Goal: Book appointment/travel/reservation

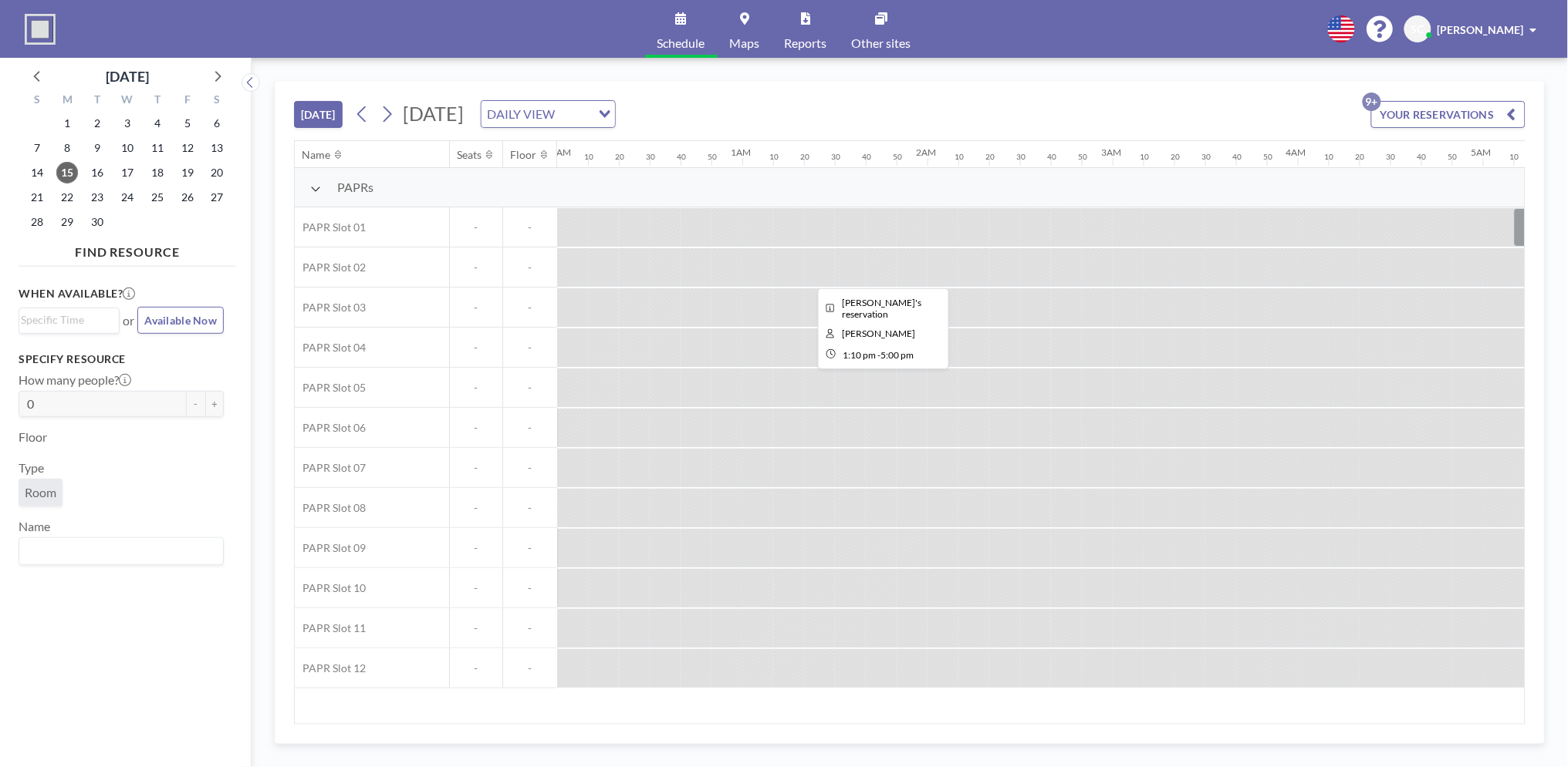
scroll to position [0, 2471]
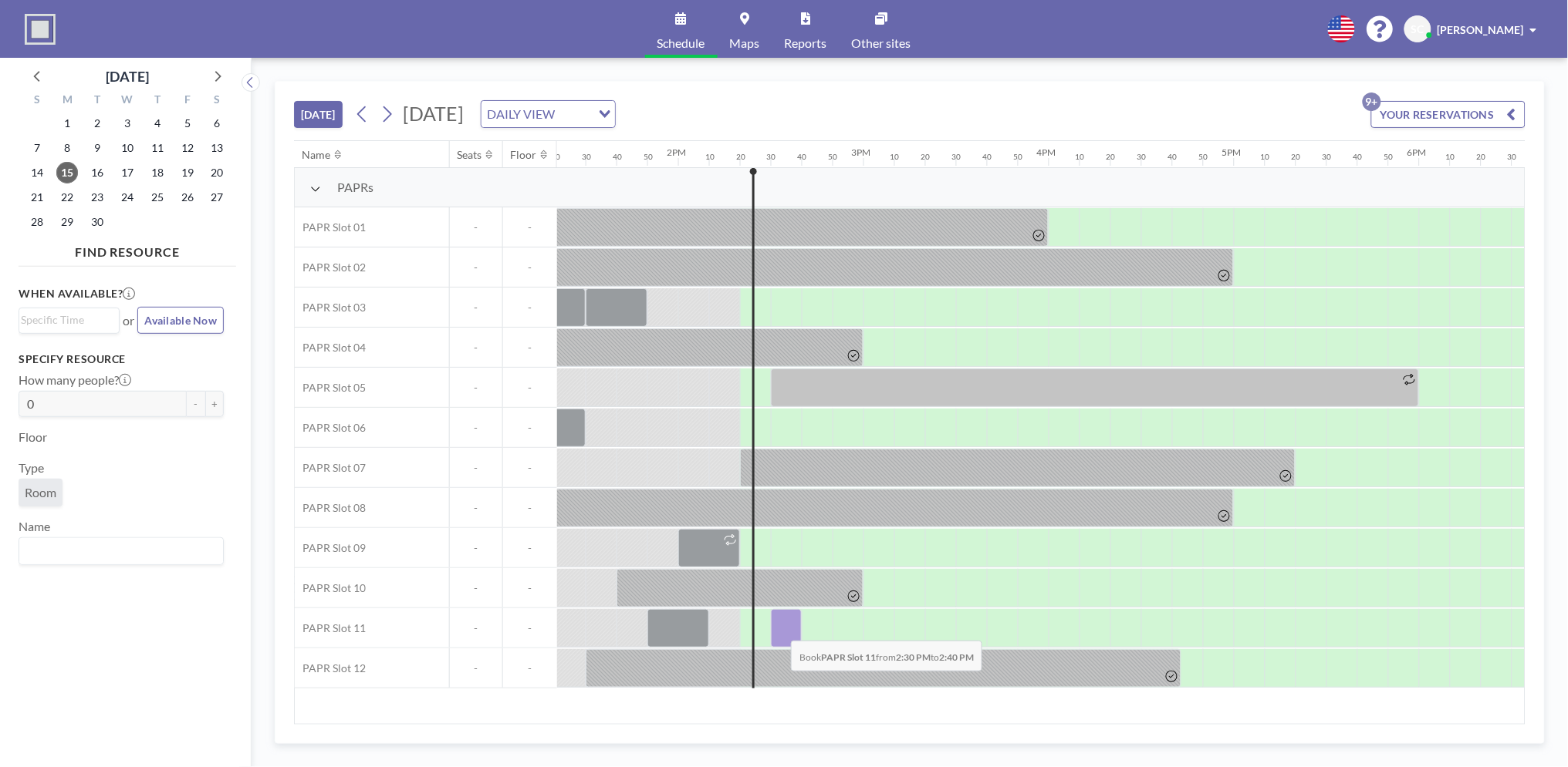
click at [779, 629] on div at bounding box center [786, 628] width 31 height 38
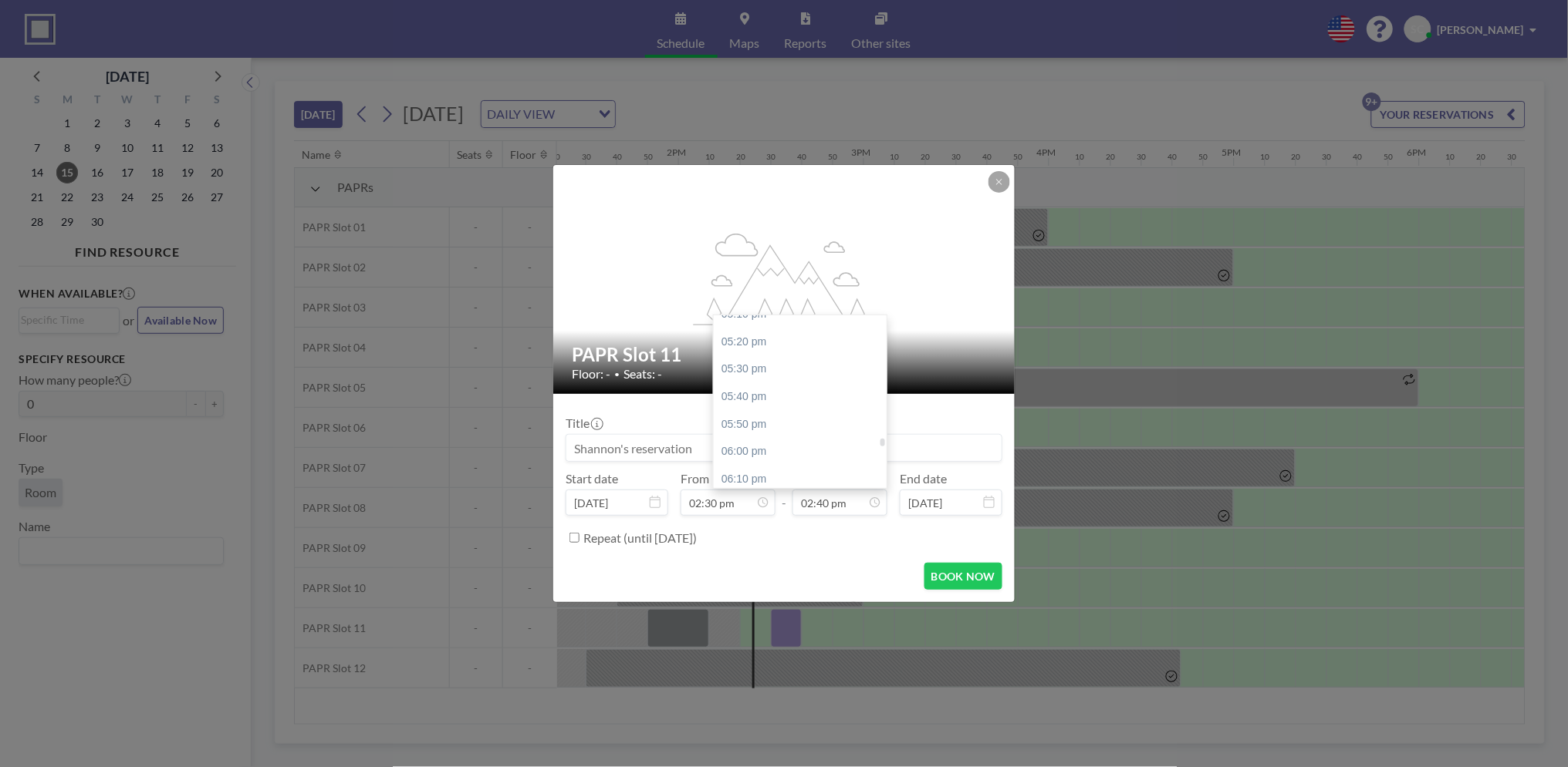
scroll to position [2755, 0]
click at [764, 368] on div "05:00 pm" at bounding box center [805, 373] width 182 height 28
type input "05:00 pm"
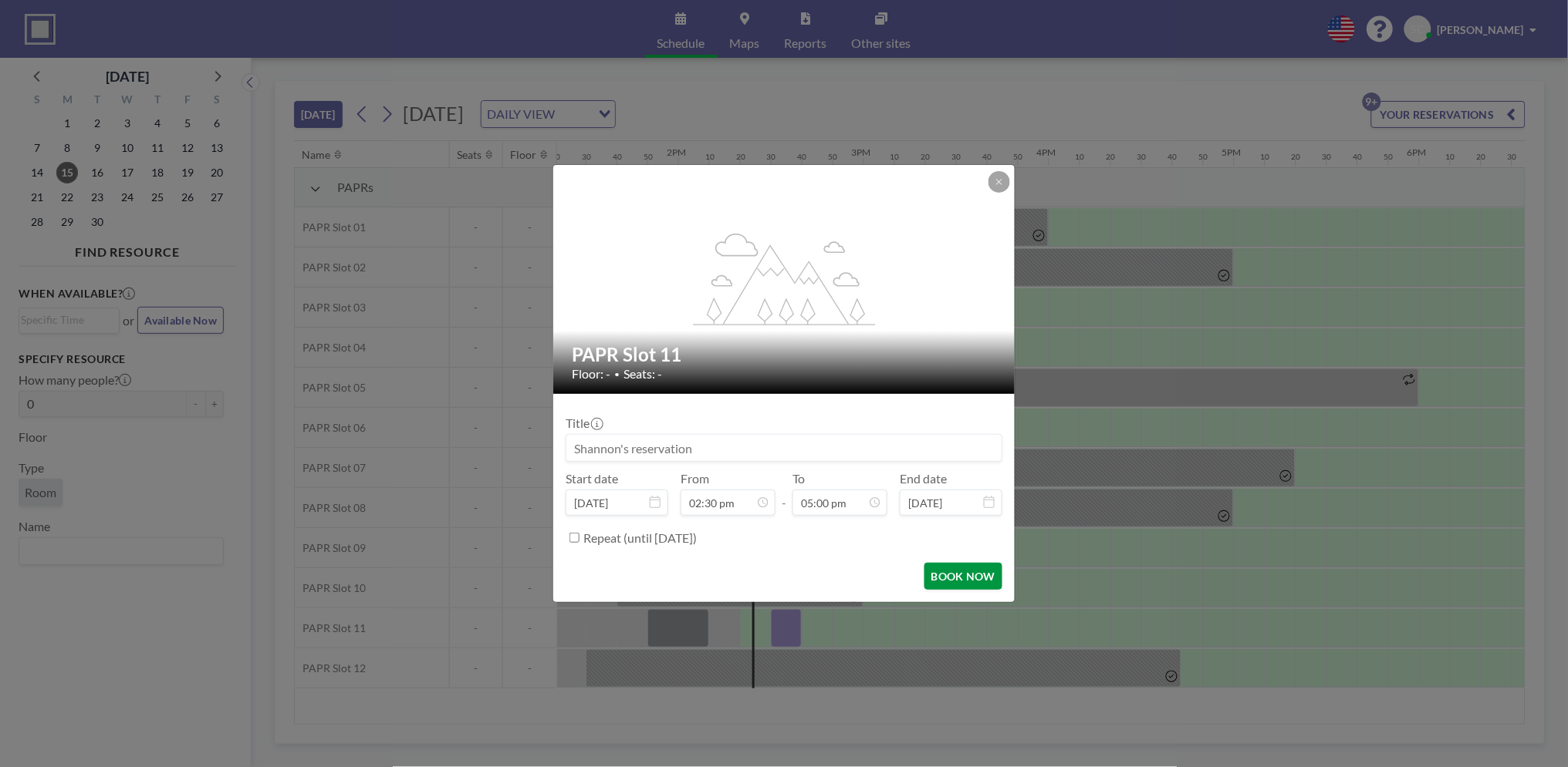
click at [946, 575] on button "BOOK NOW" at bounding box center [963, 576] width 78 height 27
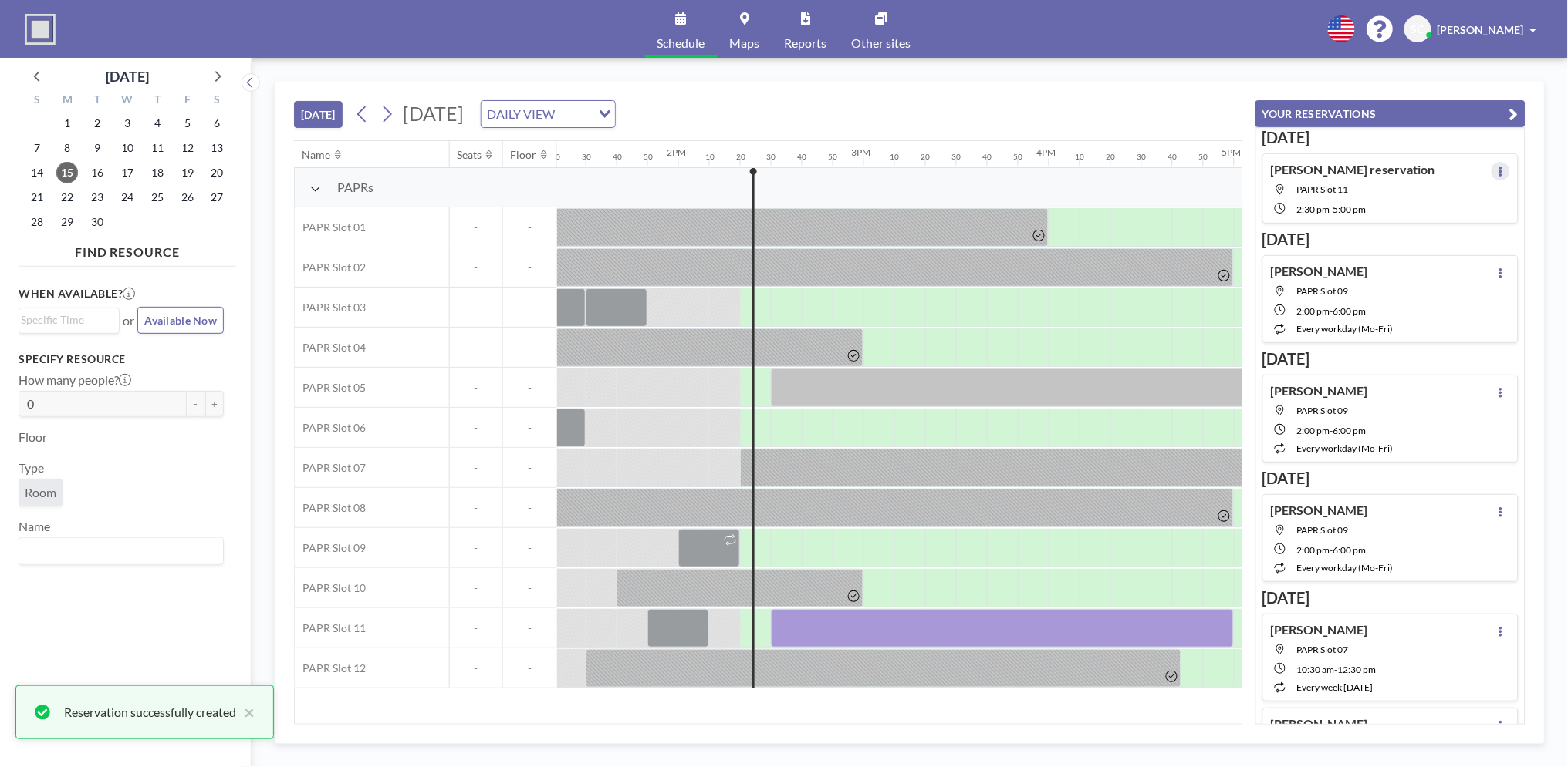
click at [1498, 167] on icon at bounding box center [1500, 172] width 6 height 10
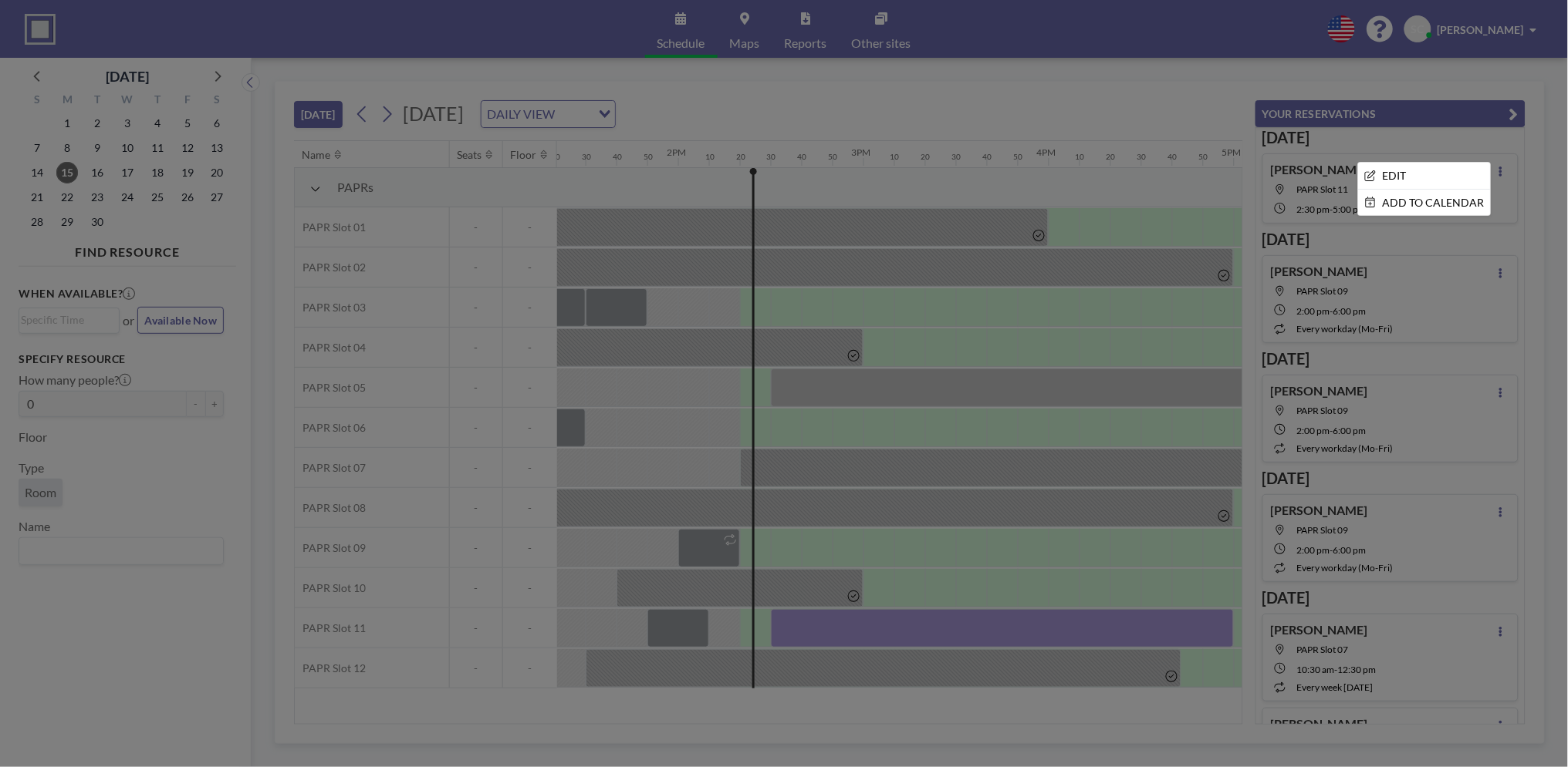
click at [1317, 174] on div at bounding box center [784, 383] width 1568 height 767
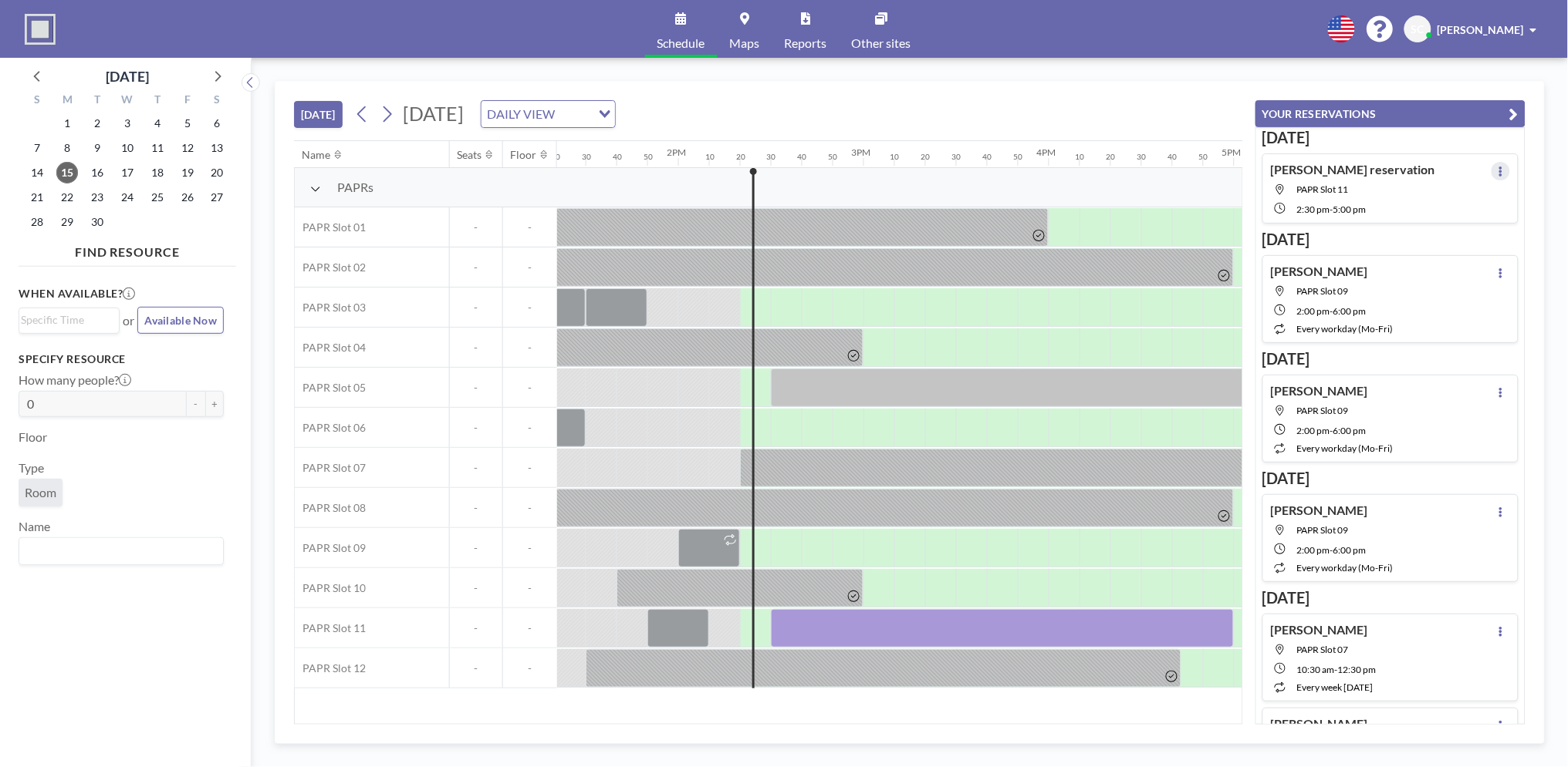
click at [1492, 163] on button at bounding box center [1501, 171] width 19 height 19
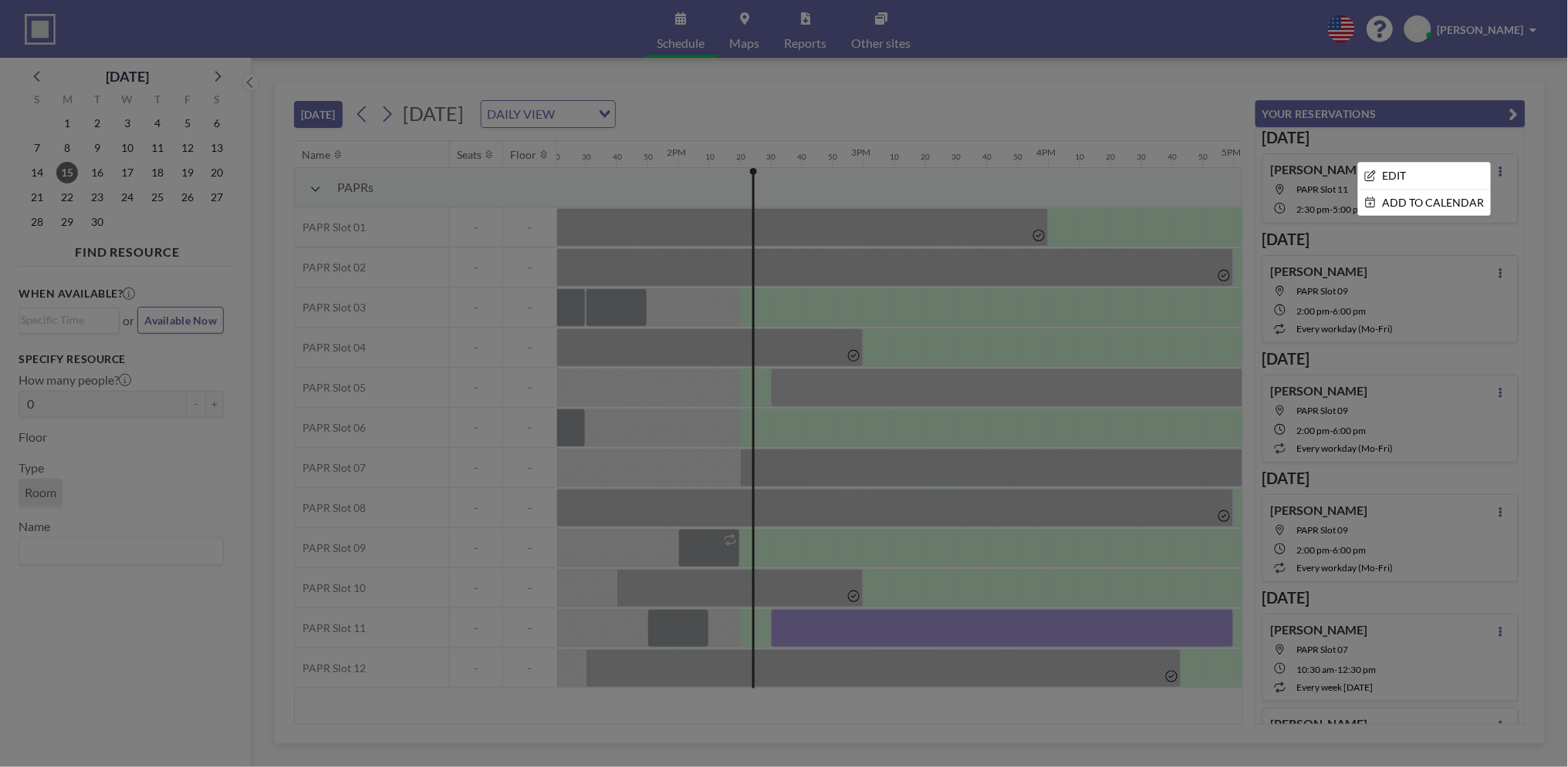
click at [1327, 169] on div at bounding box center [784, 383] width 1568 height 767
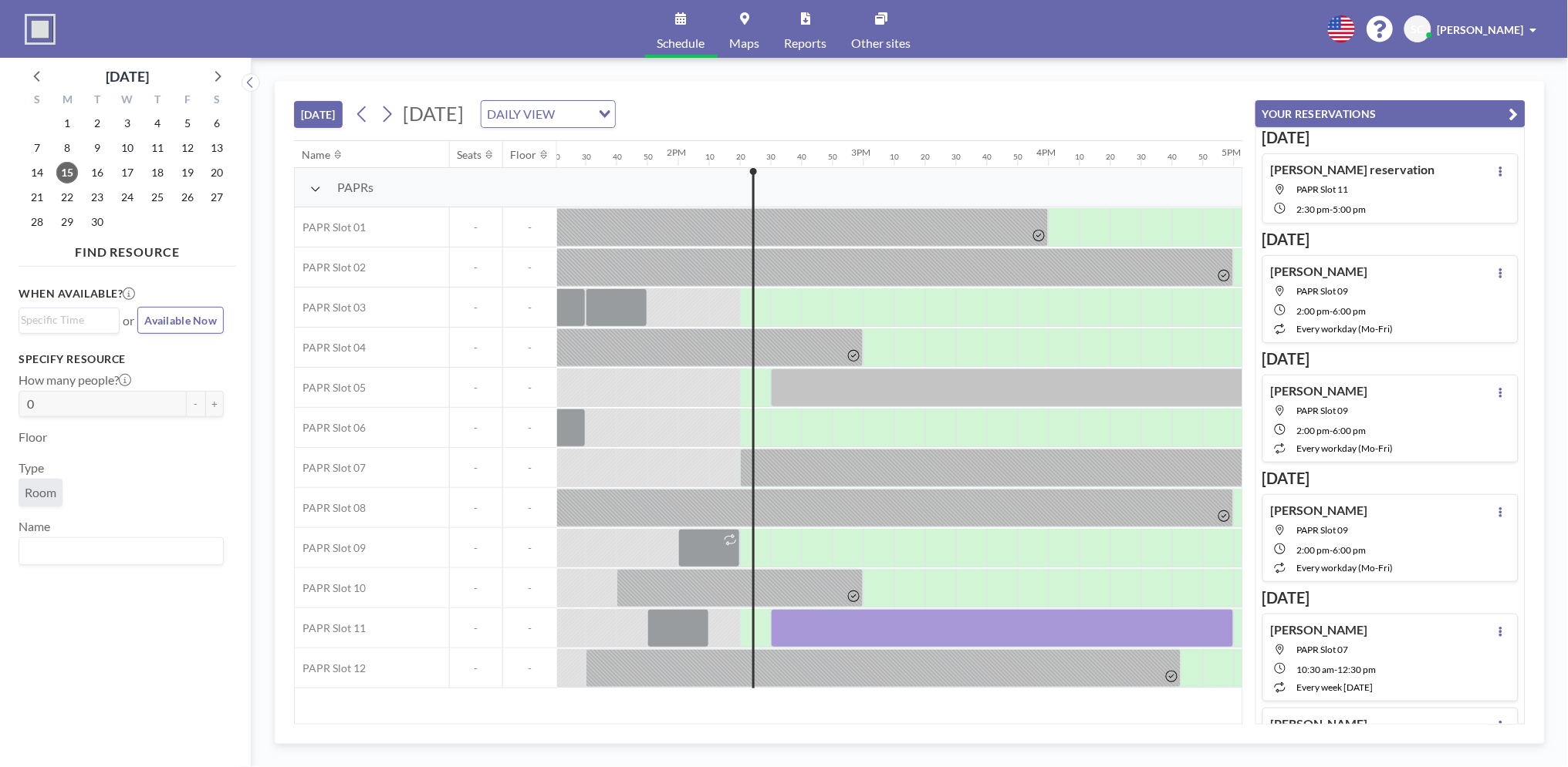
click at [1342, 167] on h4 "[PERSON_NAME] reservation" at bounding box center [1353, 170] width 165 height 15
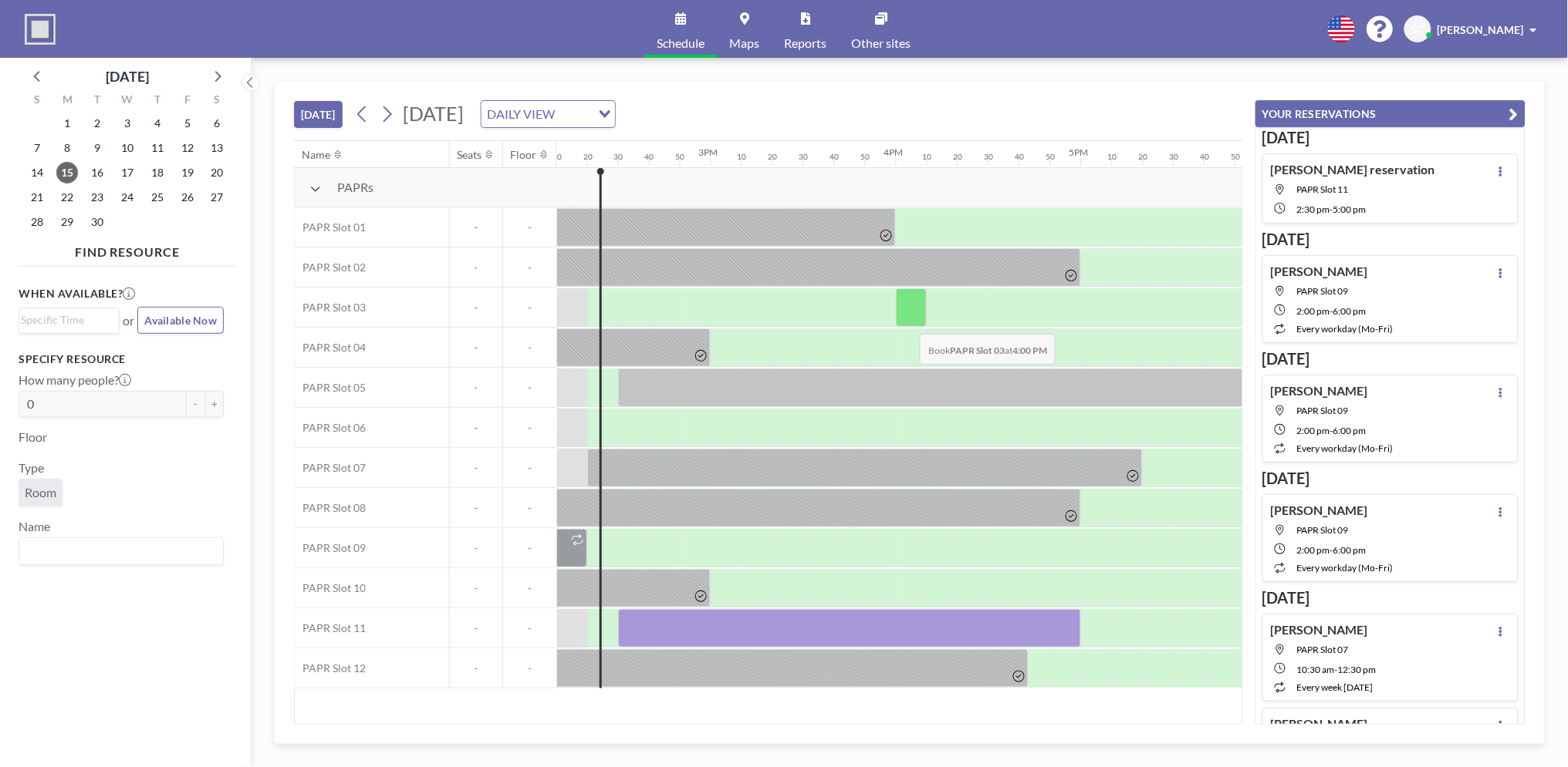
scroll to position [0, 2653]
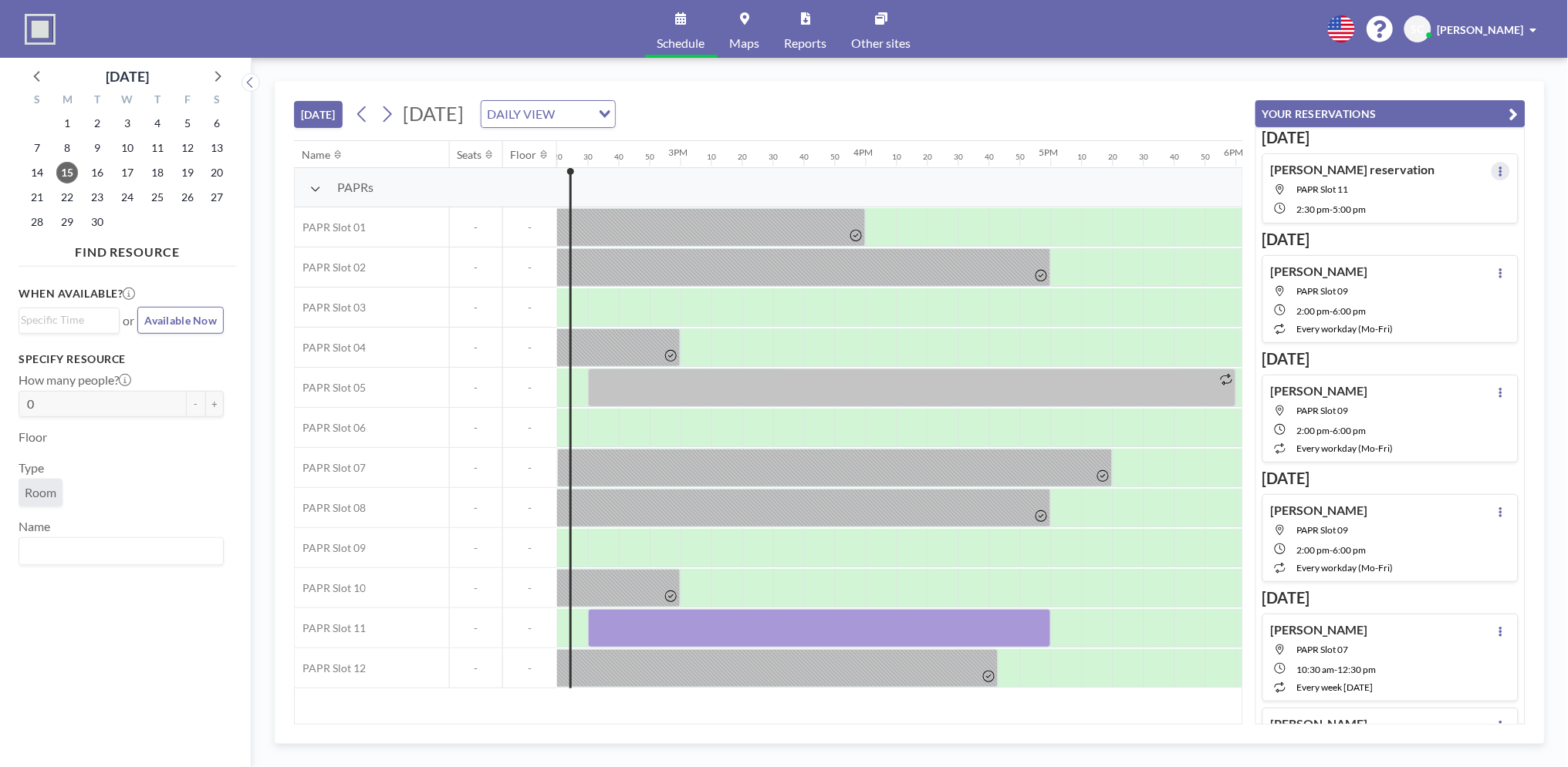
click at [1492, 167] on button at bounding box center [1501, 171] width 19 height 19
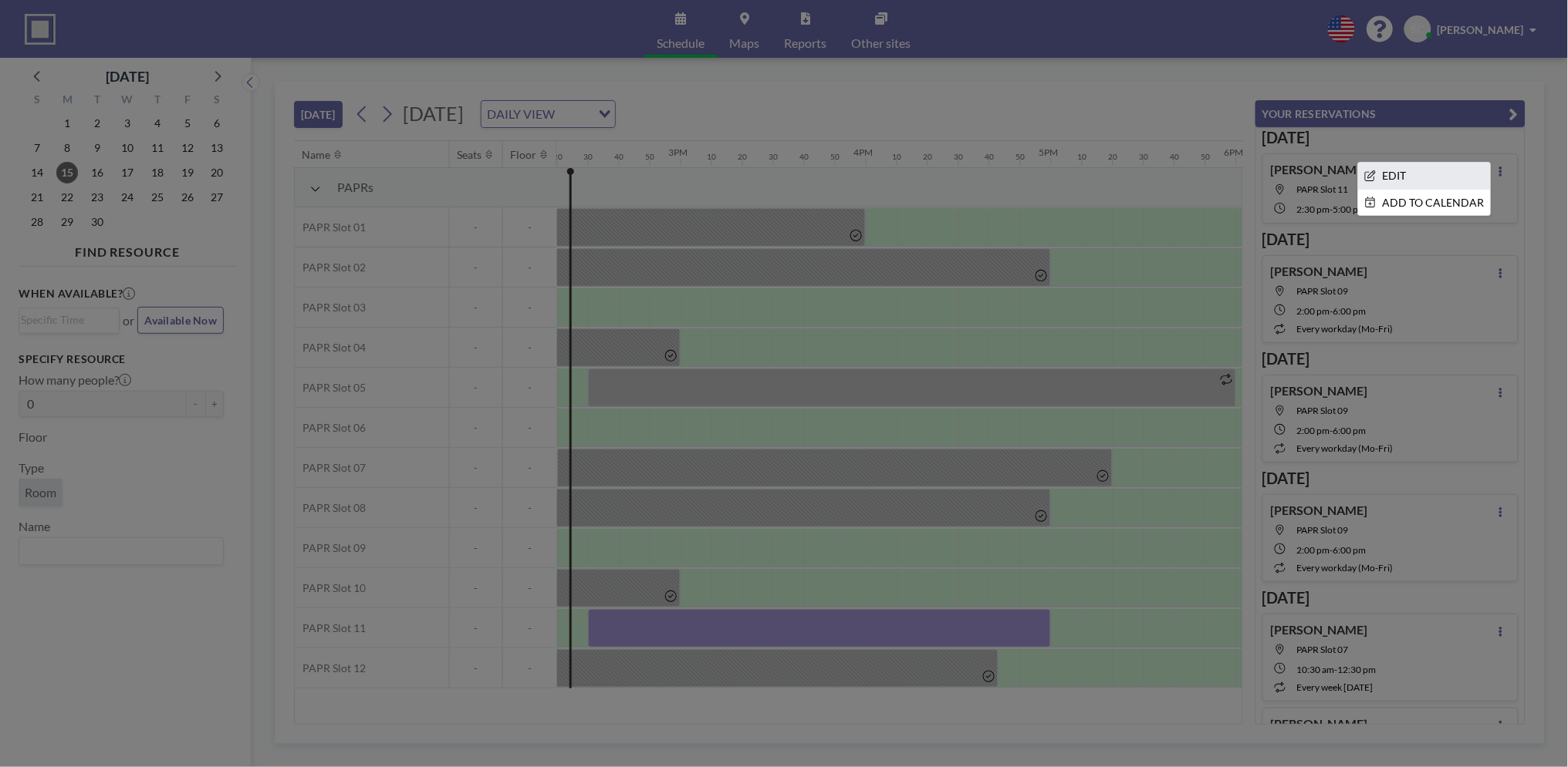
click at [1425, 183] on li "EDIT" at bounding box center [1425, 175] width 132 height 26
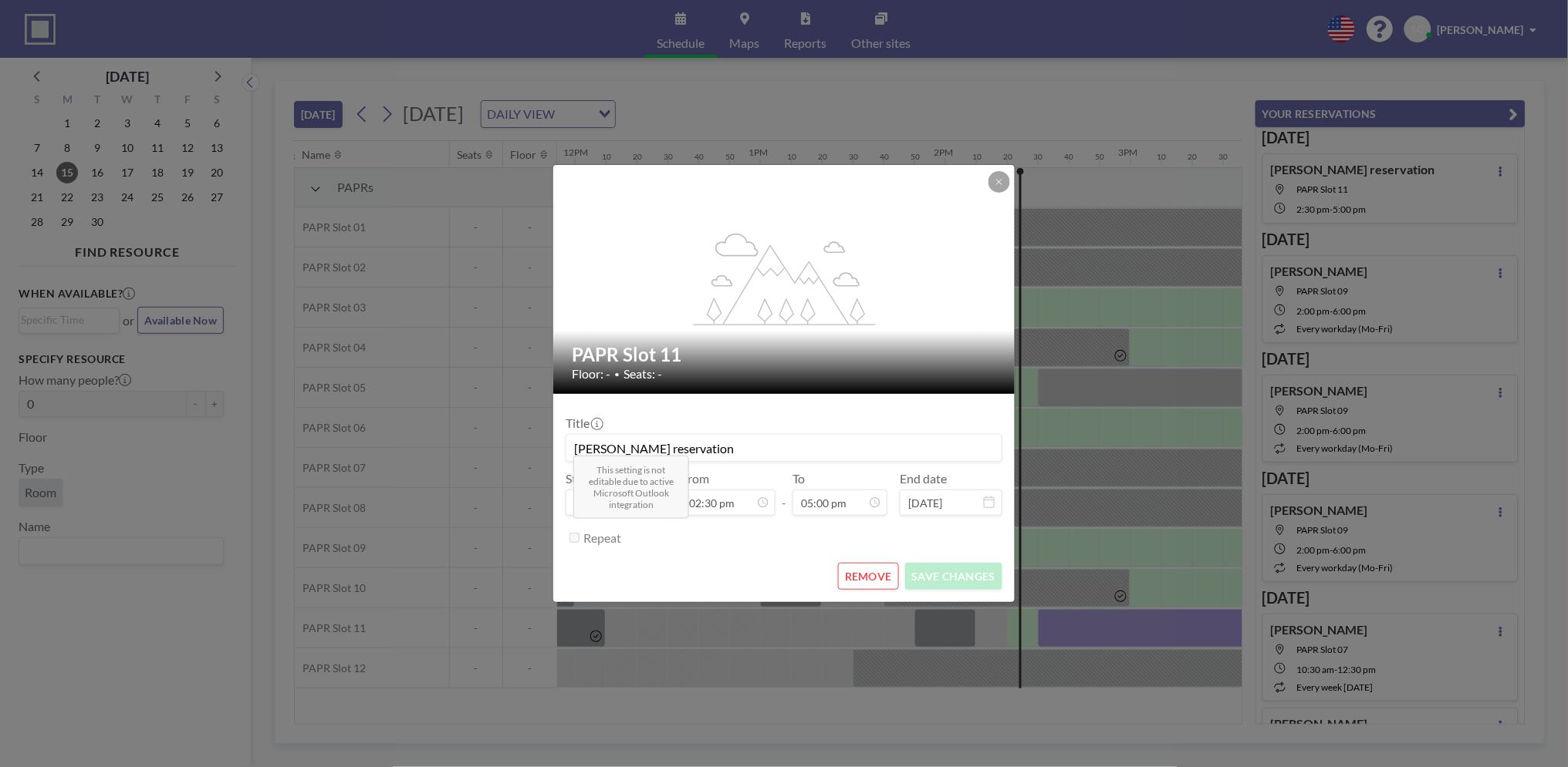
scroll to position [2797, 0]
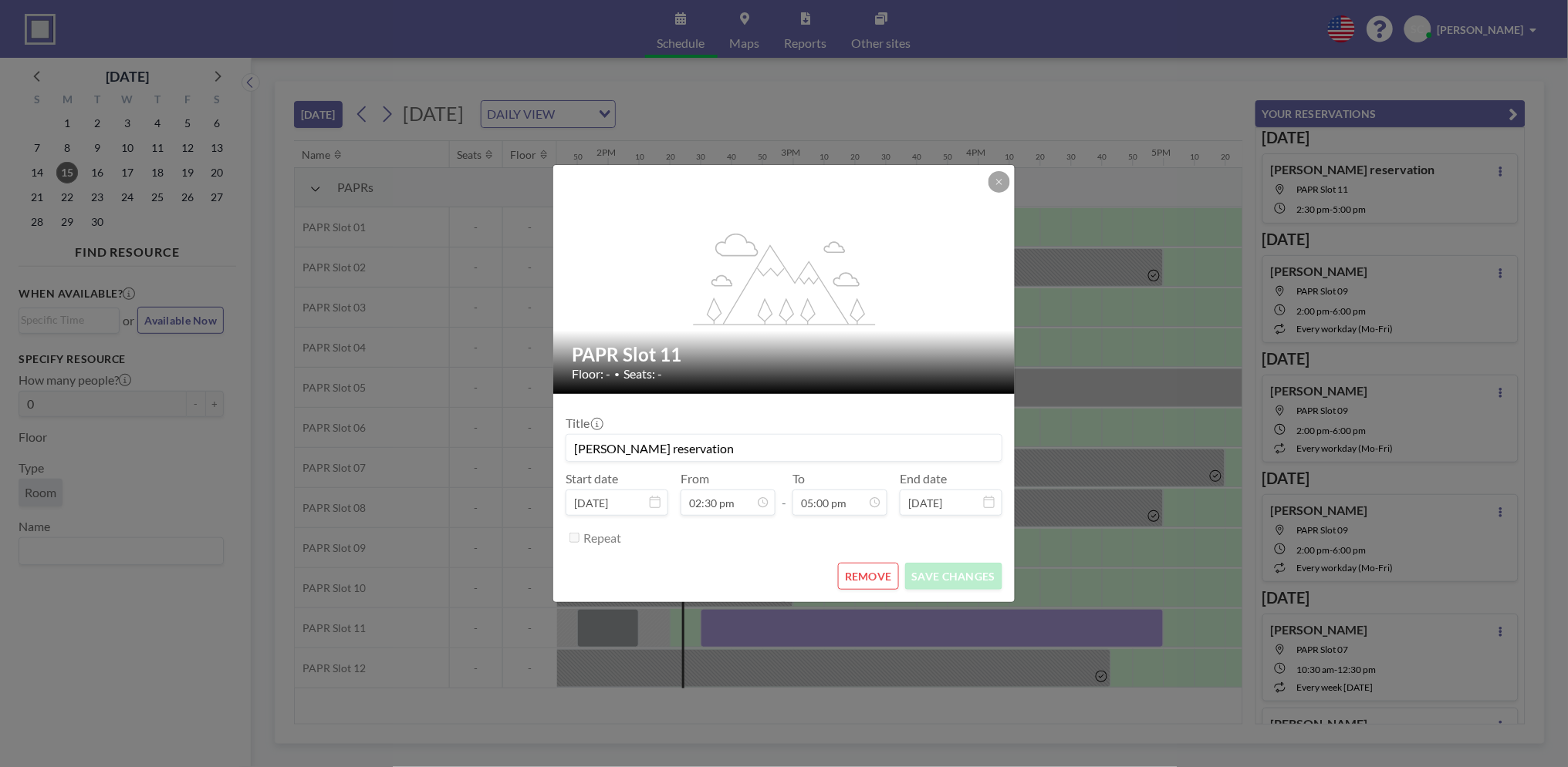
click at [881, 587] on button "REMOVE" at bounding box center [868, 576] width 61 height 27
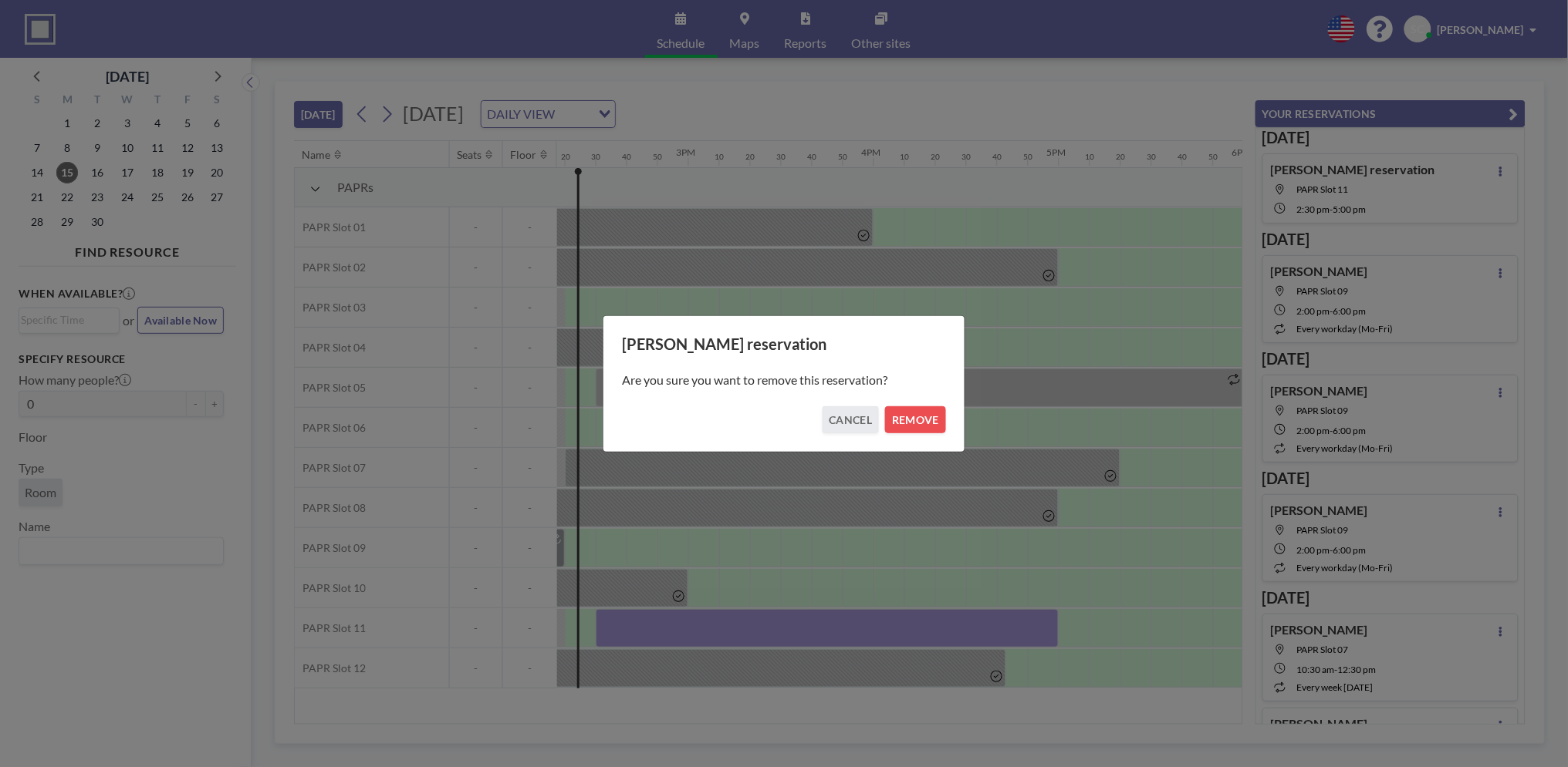
scroll to position [0, 2653]
click at [918, 423] on button "REMOVE" at bounding box center [915, 420] width 61 height 27
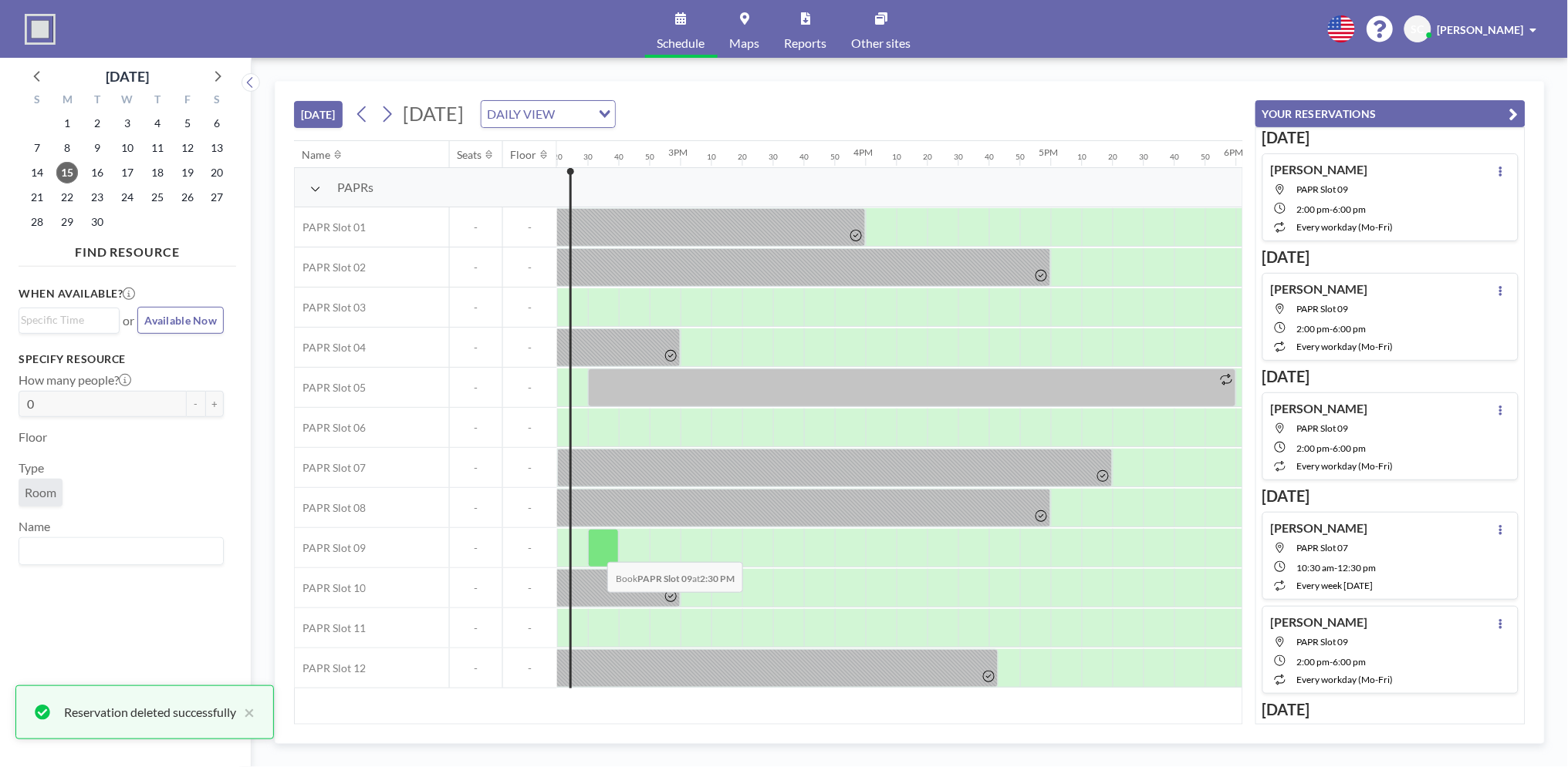
click at [595, 551] on div at bounding box center [603, 547] width 31 height 38
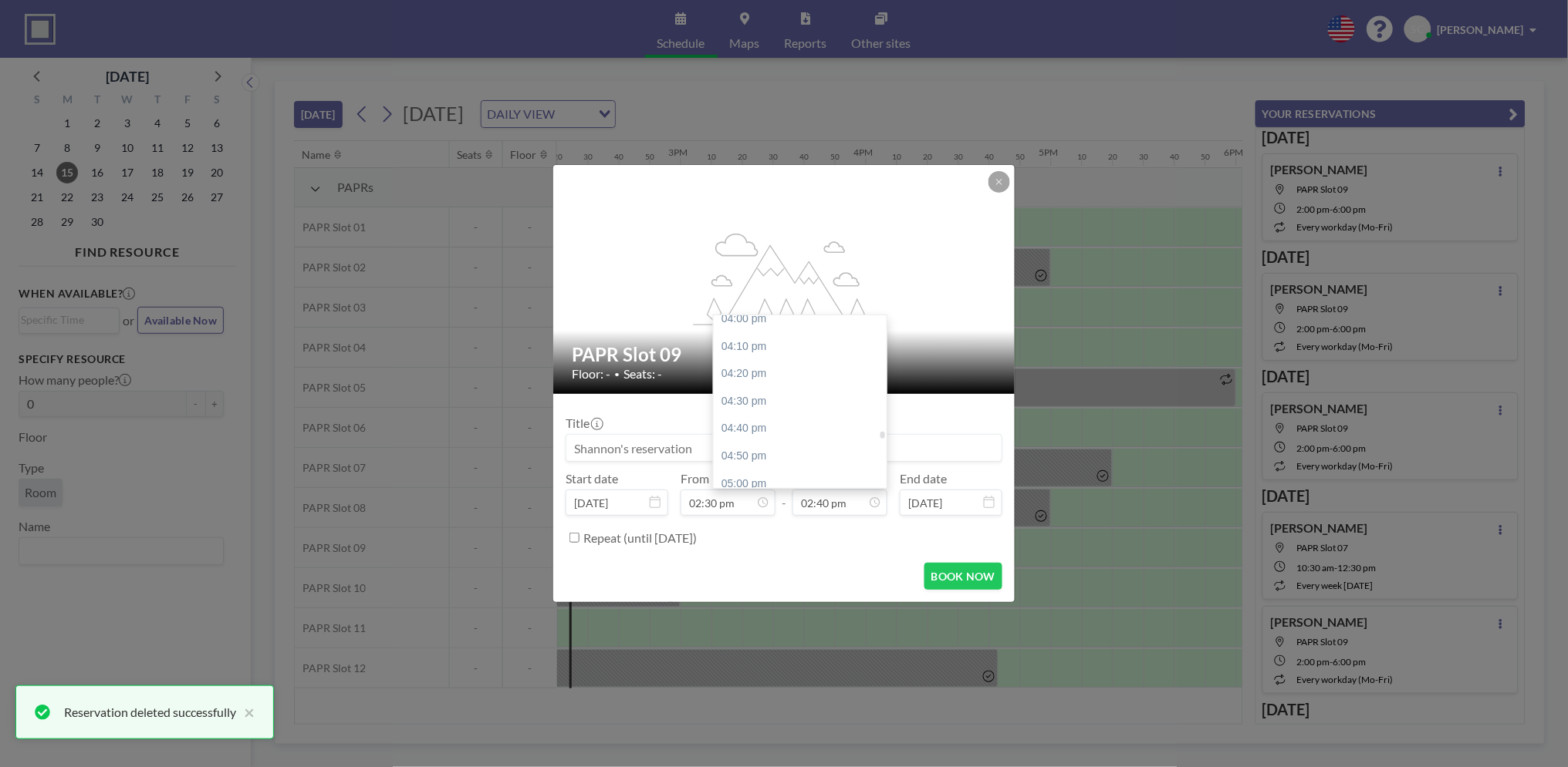
scroll to position [2670, 0]
click at [777, 450] on div "05:00 pm" at bounding box center [805, 459] width 182 height 28
type input "05:00 pm"
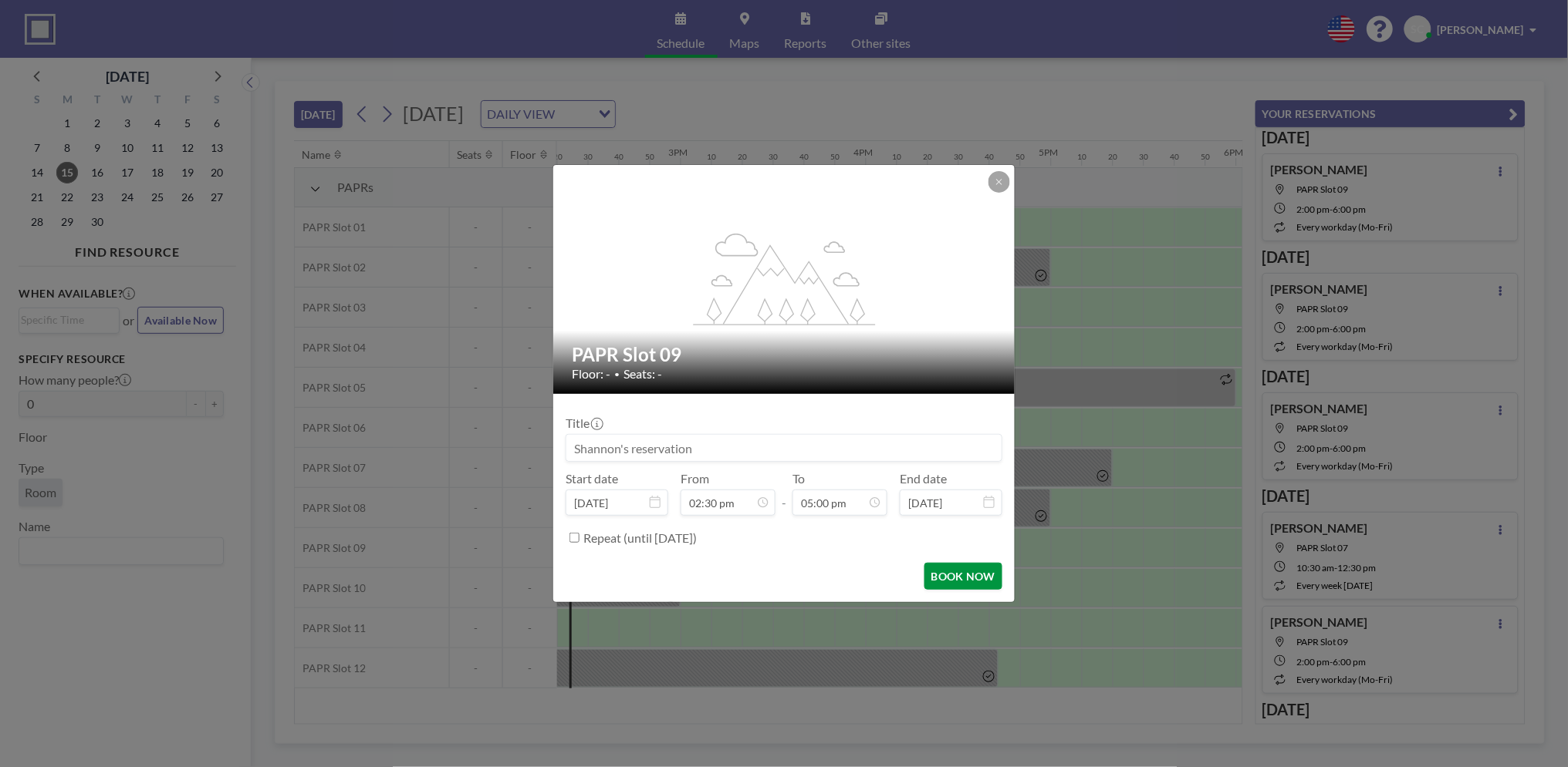
scroll to position [2797, 0]
click at [958, 567] on button "BOOK NOW" at bounding box center [963, 576] width 78 height 27
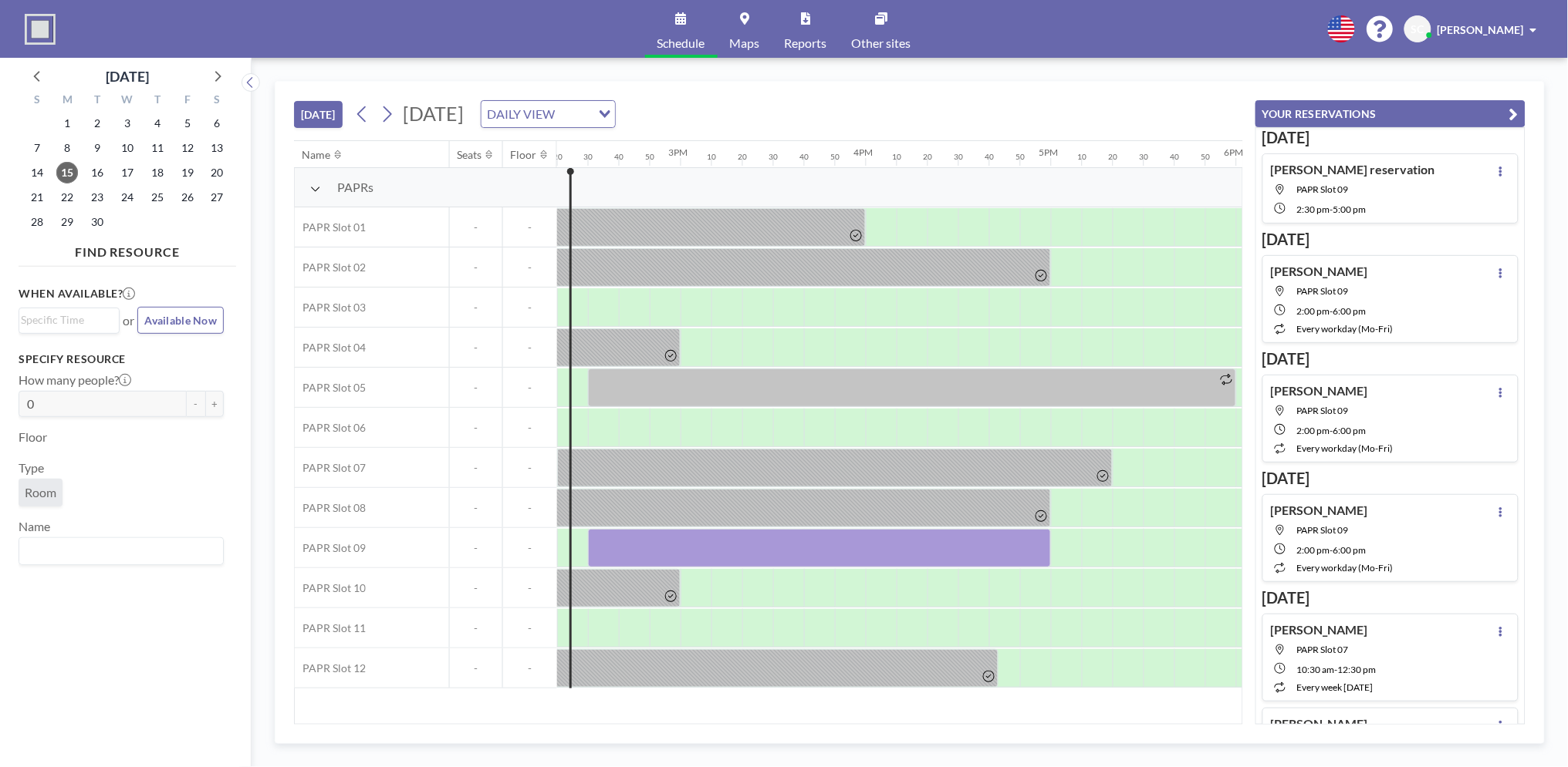
click at [1091, 85] on div "[DATE] [DATE] DAILY VIEW Loading..." at bounding box center [768, 110] width 949 height 58
click at [1487, 31] on span "[PERSON_NAME]" at bounding box center [1481, 29] width 86 height 13
click at [1486, 74] on span "Profile" at bounding box center [1491, 74] width 32 height 15
